Goal: Information Seeking & Learning: Learn about a topic

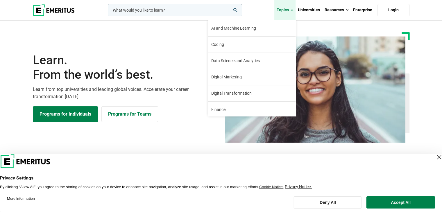
click at [287, 12] on link "Topics" at bounding box center [284, 10] width 21 height 20
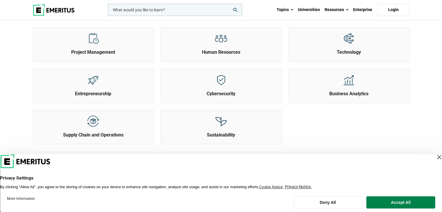
scroll to position [233, 0]
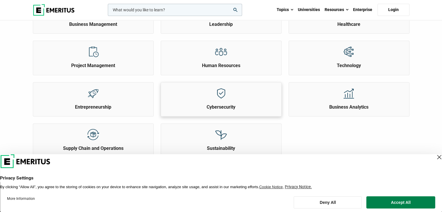
click at [242, 90] on div "Cybersecurity" at bounding box center [221, 97] width 120 height 28
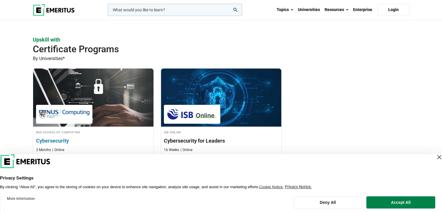
scroll to position [87, 0]
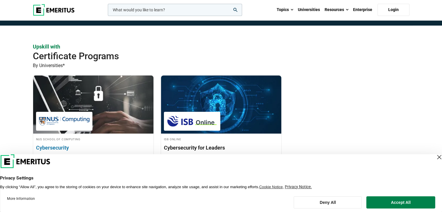
click at [83, 104] on img at bounding box center [93, 105] width 132 height 64
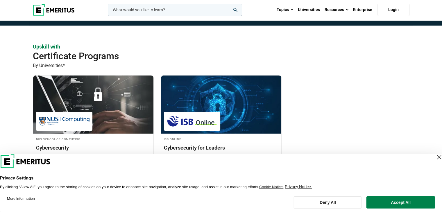
scroll to position [0, 0]
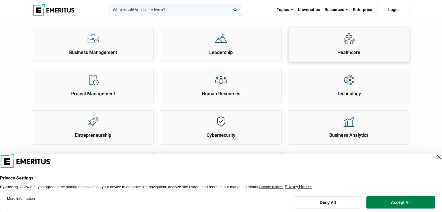
scroll to position [203, 0]
click at [356, 41] on div at bounding box center [349, 40] width 22 height 22
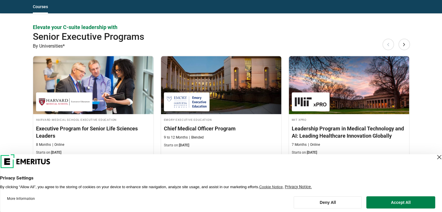
scroll to position [320, 0]
